Goal: Task Accomplishment & Management: Complete application form

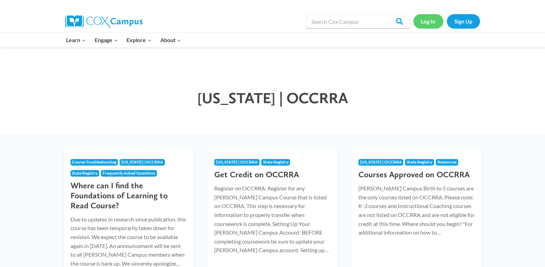
click at [430, 23] on link "Log In" at bounding box center [428, 21] width 30 height 14
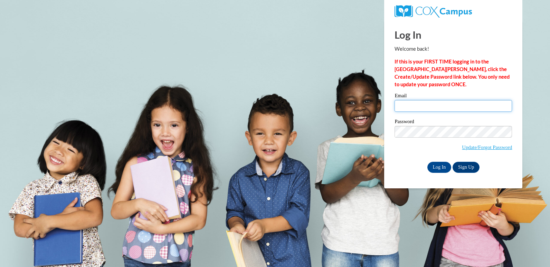
click at [465, 110] on input "Email" at bounding box center [452, 106] width 117 height 12
type input "stamey.jessica@yahoo.com"
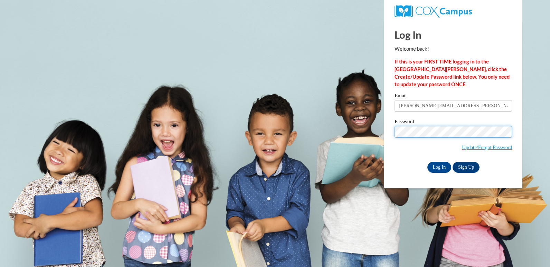
click at [427, 162] on input "Log In" at bounding box center [439, 167] width 24 height 11
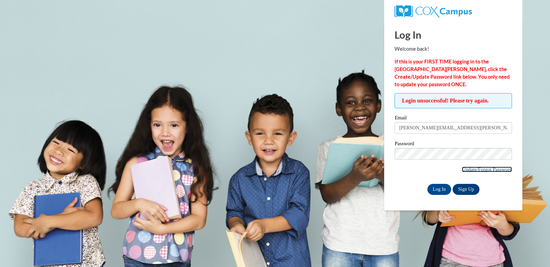
click at [480, 168] on link "Update/Forgot Password" at bounding box center [487, 170] width 50 height 6
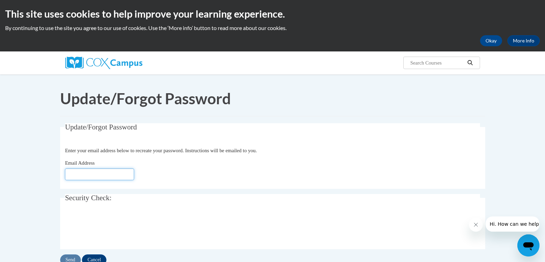
click at [97, 169] on input "Email Address" at bounding box center [99, 175] width 69 height 12
type input "stamey.jessica@yahoo.com"
click at [81, 255] on input "Send" at bounding box center [70, 260] width 21 height 11
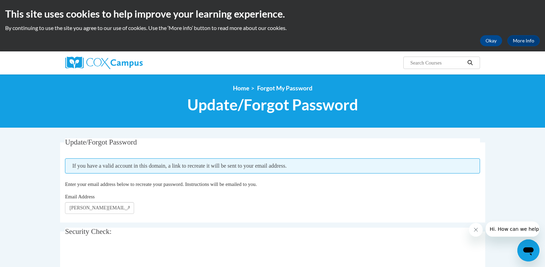
click at [487, 246] on div "Update/Forgot Password Please enter your email address If you have a valid acco…" at bounding box center [272, 225] width 435 height 175
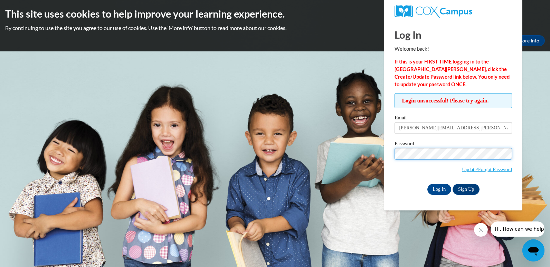
click at [427, 184] on input "Log In" at bounding box center [439, 189] width 24 height 11
click at [434, 190] on input "Log In" at bounding box center [439, 189] width 24 height 11
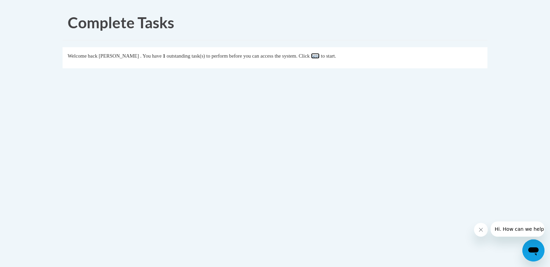
click at [319, 58] on link "here" at bounding box center [315, 56] width 9 height 6
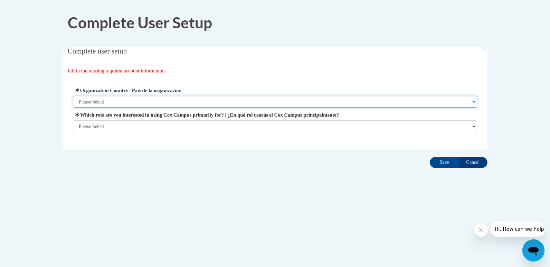
click at [238, 101] on select "Please Select [GEOGRAPHIC_DATA] | [GEOGRAPHIC_DATA] Outside of [GEOGRAPHIC_DATA…" at bounding box center [275, 102] width 404 height 12
select select "ad49bcad-a171-4b2e-b99c-48b446064914"
click at [73, 96] on select "Please Select [GEOGRAPHIC_DATA] | [GEOGRAPHIC_DATA] Outside of [GEOGRAPHIC_DATA…" at bounding box center [275, 102] width 404 height 12
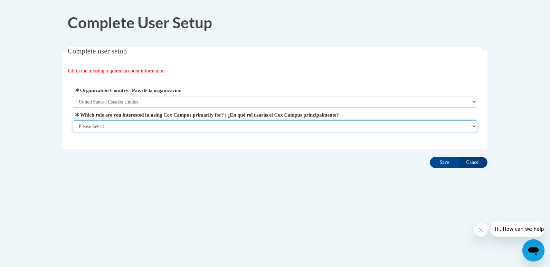
click at [212, 123] on select "Please Select College/University | Colegio/Universidad Community/Nonprofit Part…" at bounding box center [275, 127] width 404 height 12
select select "fbf2d438-af2f-41f8-98f1-81c410e29de3"
click at [73, 132] on select "Please Select College/University | Colegio/Universidad Community/Nonprofit Part…" at bounding box center [275, 127] width 404 height 12
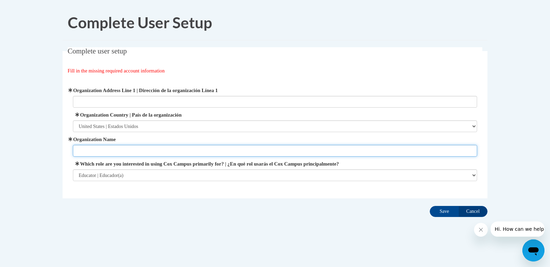
click at [223, 150] on input "Organization Name" at bounding box center [275, 151] width 404 height 12
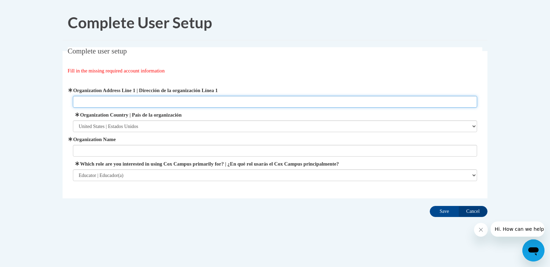
click at [213, 101] on input "Organization Address Line 1 | Dirección de la organización Línea 1" at bounding box center [275, 102] width 404 height 12
click at [105, 103] on input "[STREET_ADDRESS]" at bounding box center [275, 102] width 404 height 12
type input "[STREET_ADDRESS][US_STATE]"
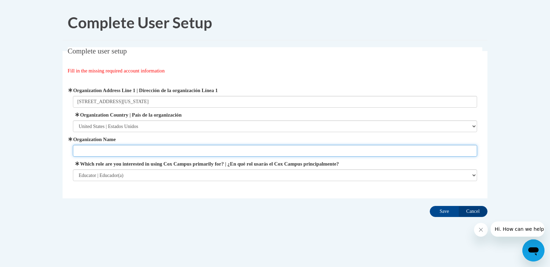
click at [109, 154] on input "Organization Name" at bounding box center [275, 151] width 404 height 12
type input "Infant teacher"
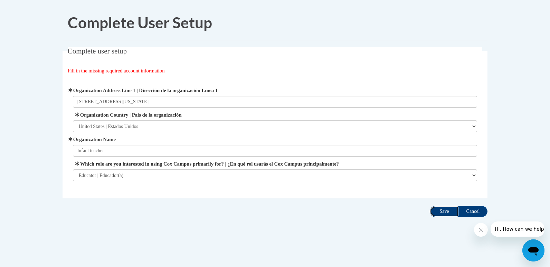
click at [447, 209] on input "Save" at bounding box center [444, 211] width 29 height 11
click at [439, 211] on input "Save" at bounding box center [444, 211] width 29 height 11
